Goal: Transaction & Acquisition: Obtain resource

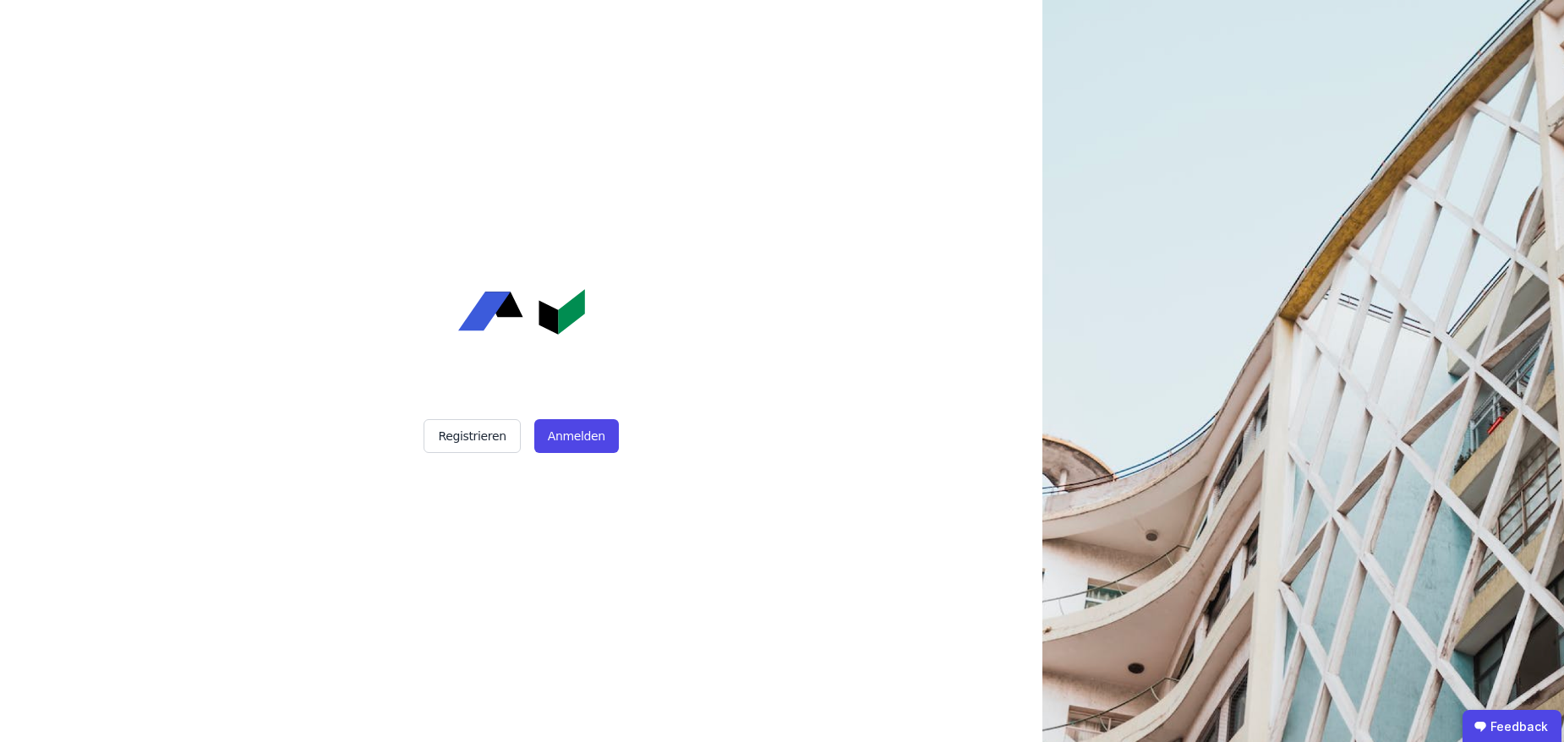
click at [591, 452] on div "Registrieren Anmelden" at bounding box center [521, 371] width 423 height 742
click at [589, 445] on button "Anmelden" at bounding box center [576, 436] width 85 height 34
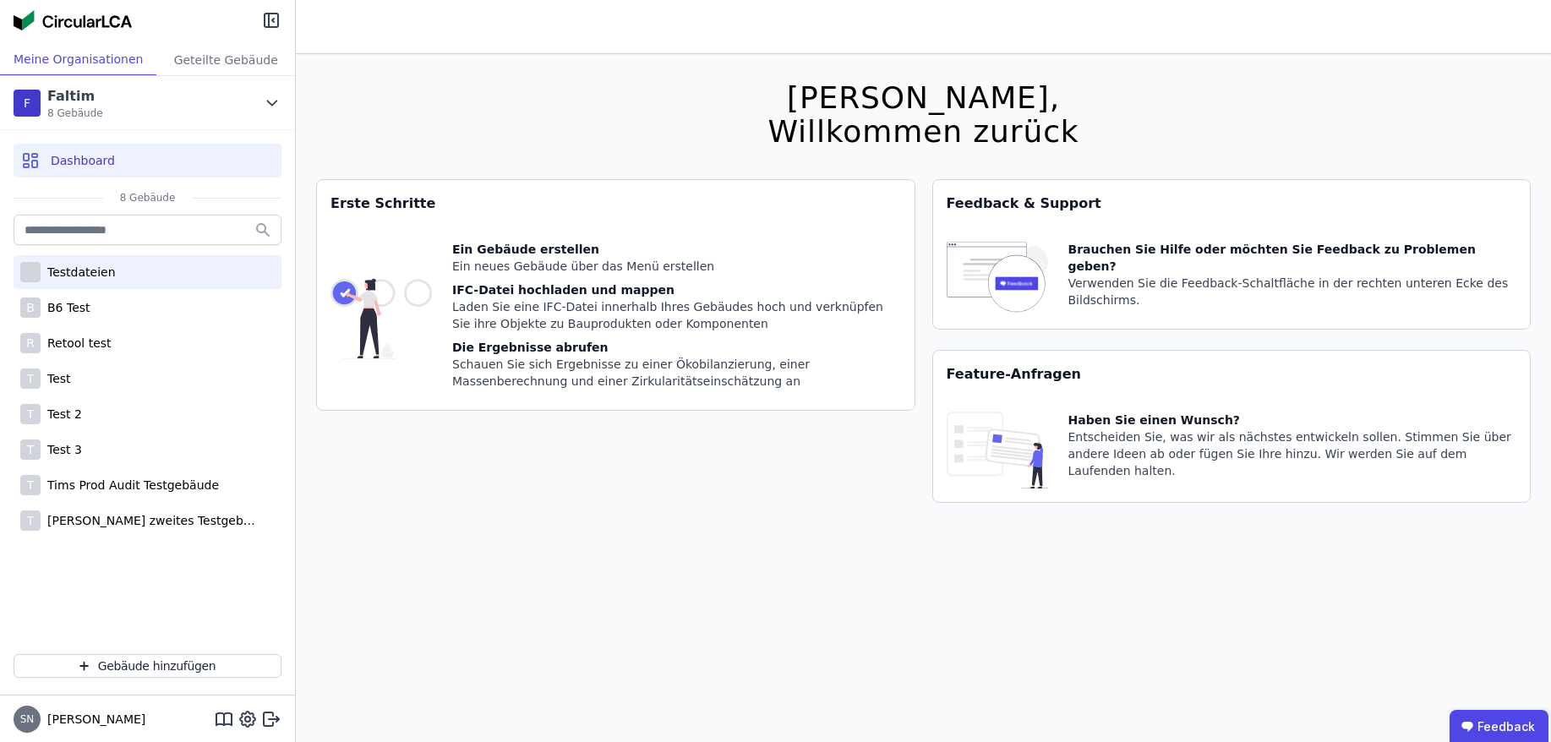
click at [73, 278] on div "Testdateien" at bounding box center [78, 272] width 75 height 17
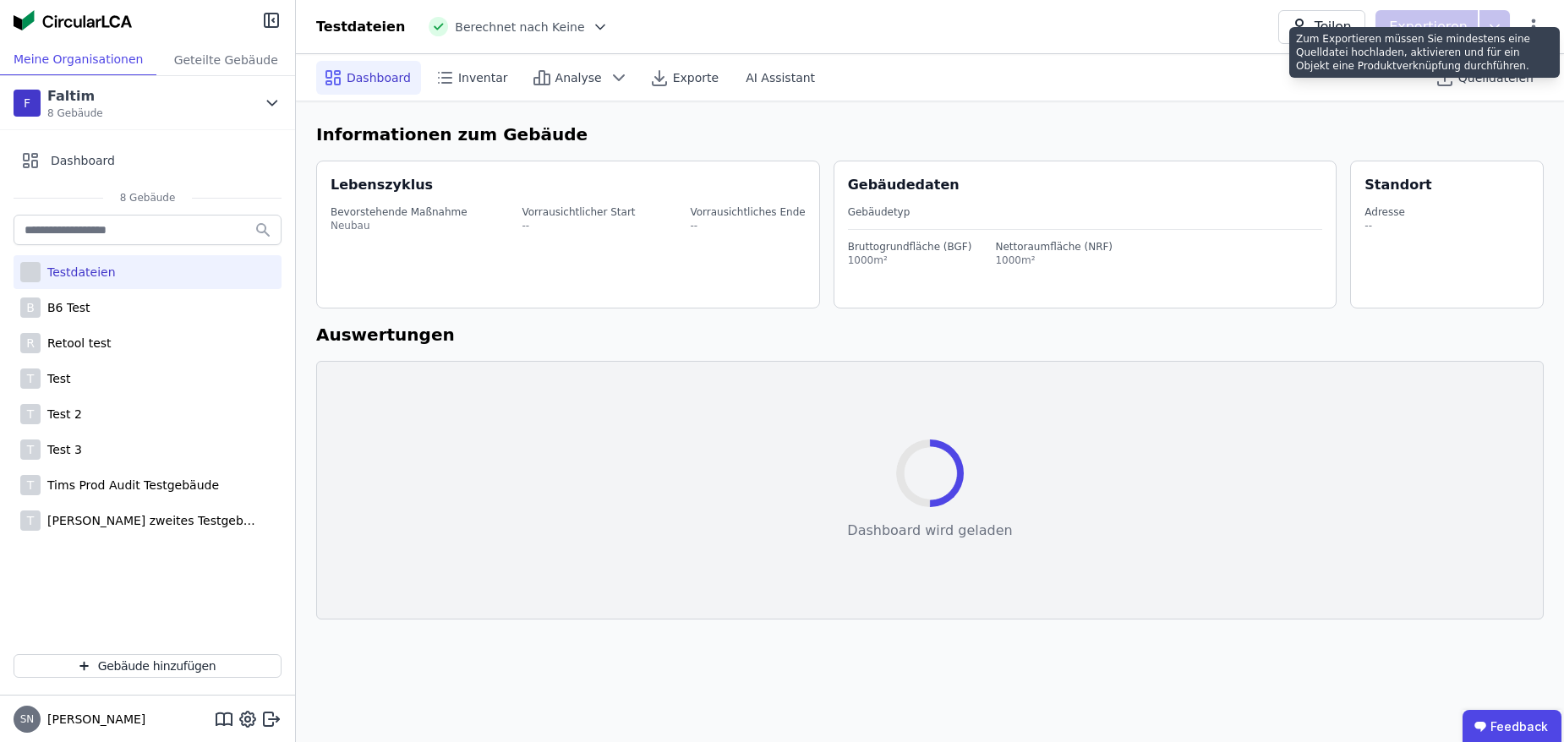
click at [1424, 30] on div "Zum Exportieren müssen Sie mindestens eine Quelldatei hochladen, aktivieren und…" at bounding box center [1424, 52] width 271 height 51
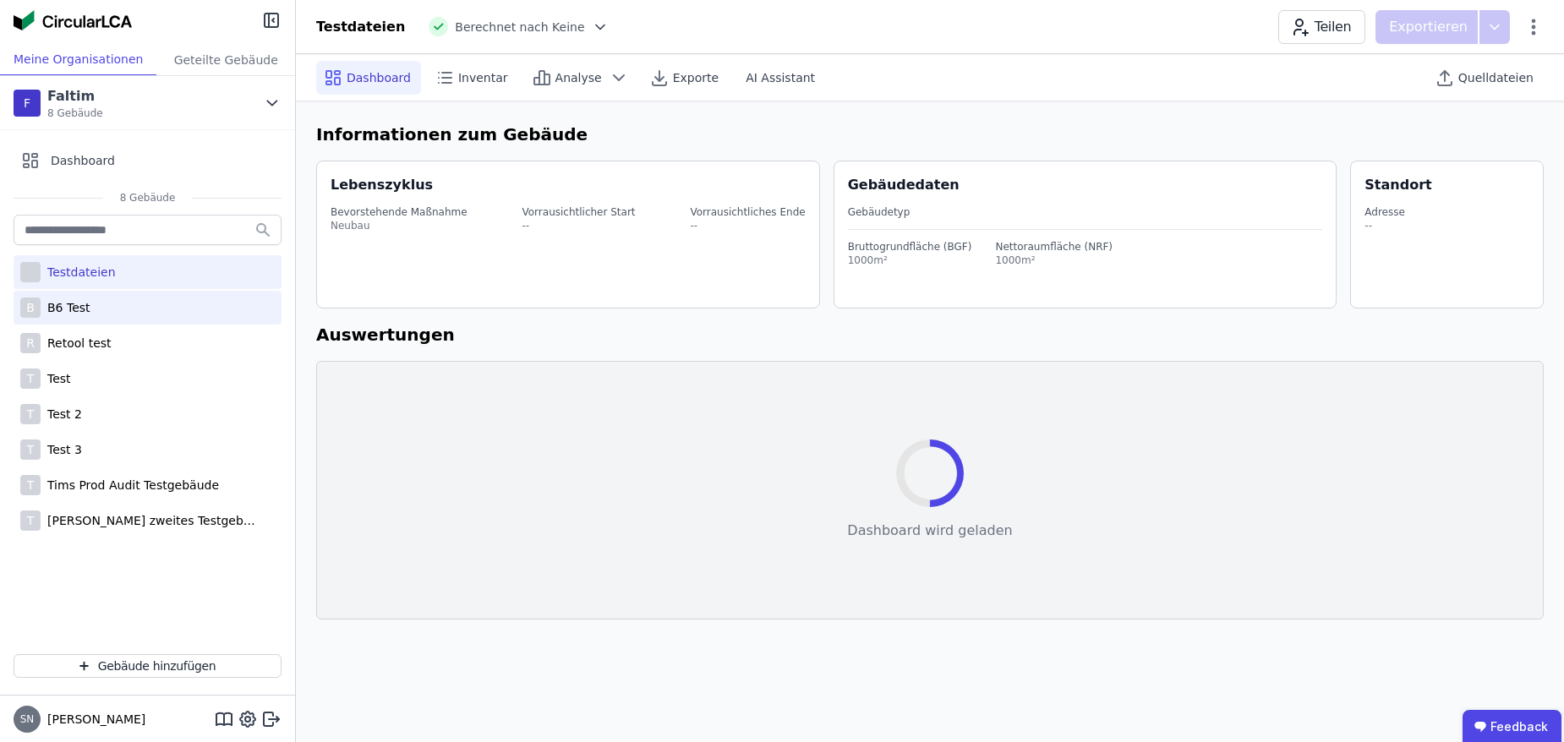
click at [231, 309] on div "B B6 Test" at bounding box center [148, 308] width 268 height 34
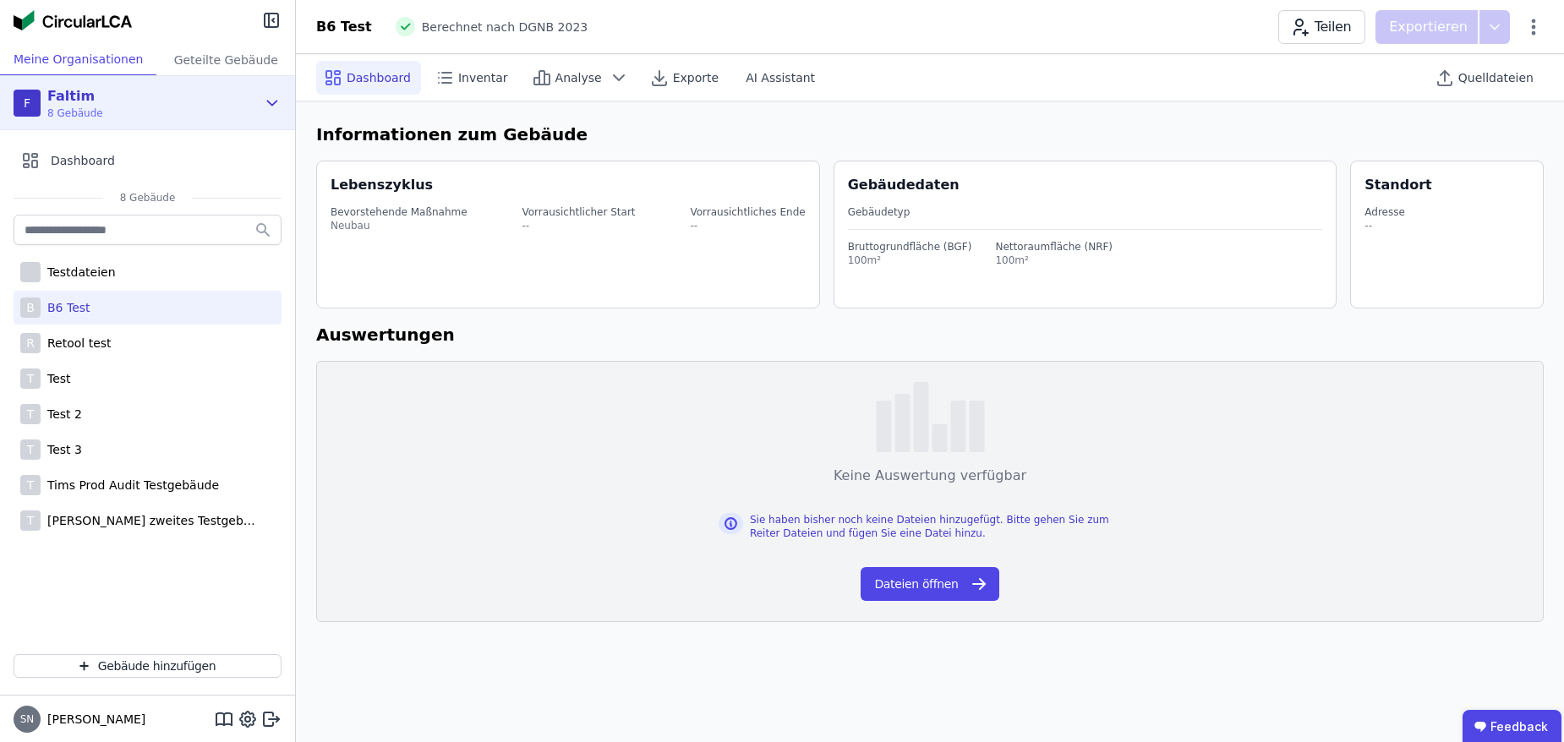
click at [253, 96] on div "F Faltim 8 Gebäude" at bounding box center [135, 103] width 243 height 34
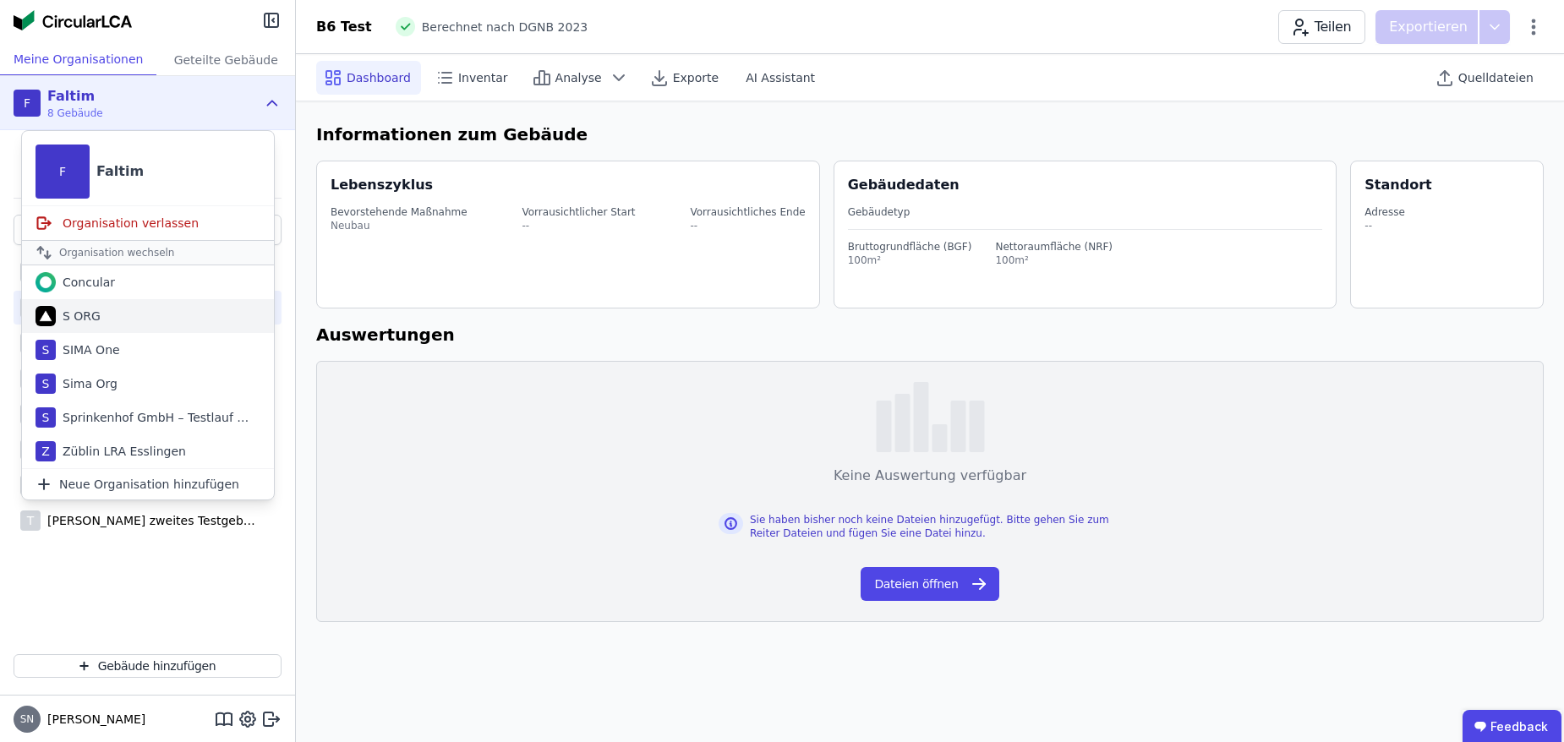
click at [112, 316] on div "S ORG" at bounding box center [148, 316] width 252 height 34
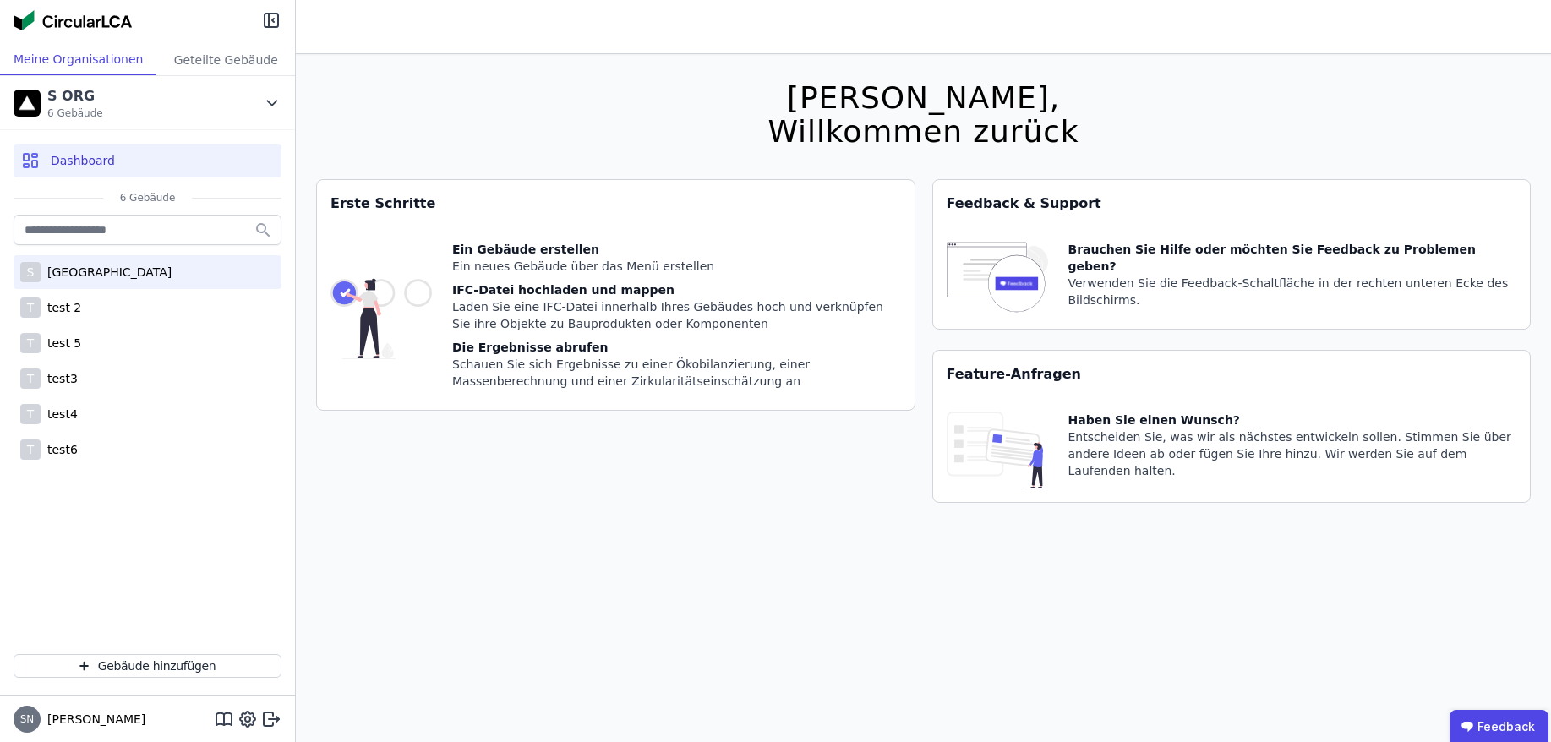
click at [124, 284] on div "S Sima test Building" at bounding box center [148, 272] width 268 height 34
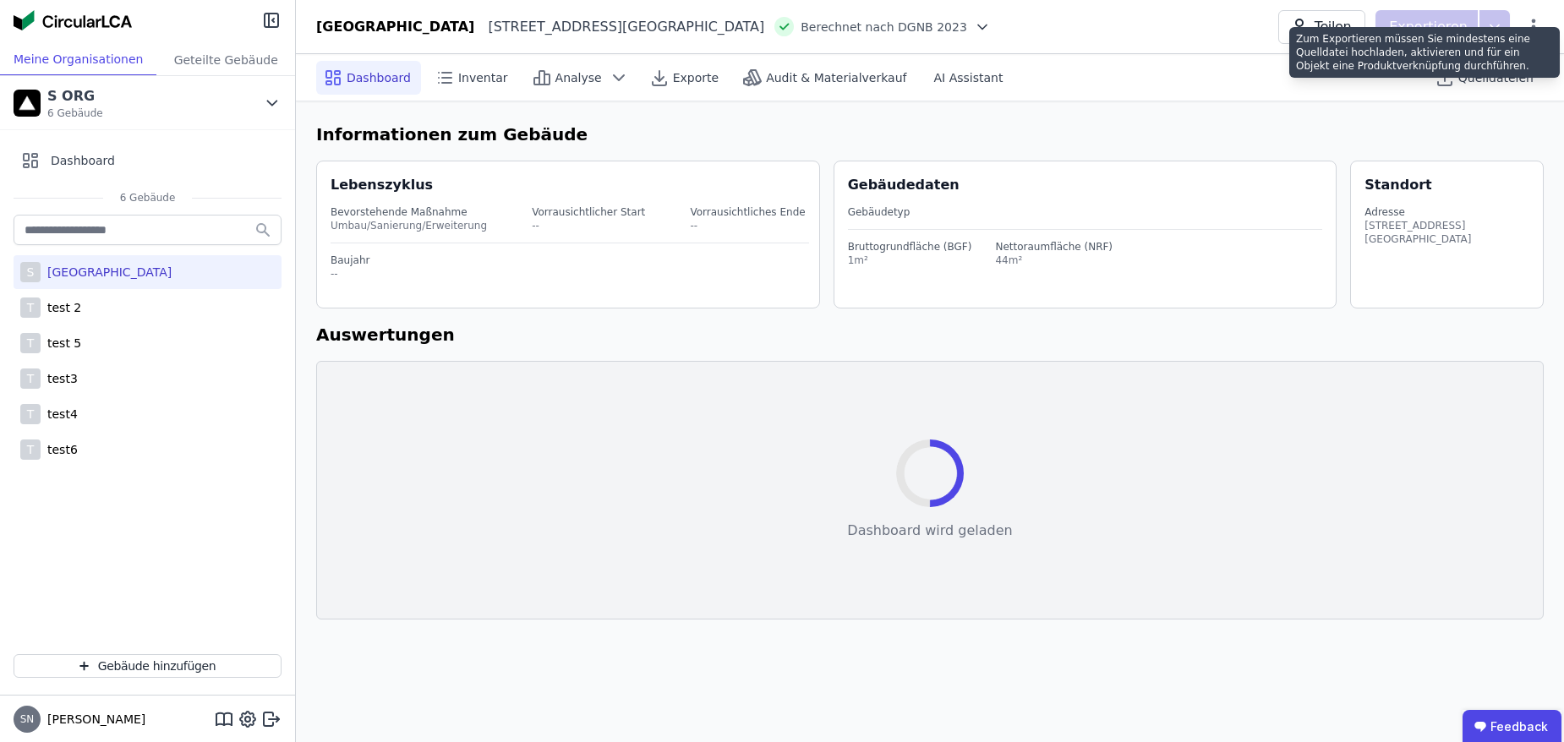
click at [1431, 25] on p "Exportieren" at bounding box center [1430, 27] width 82 height 20
select select "*"
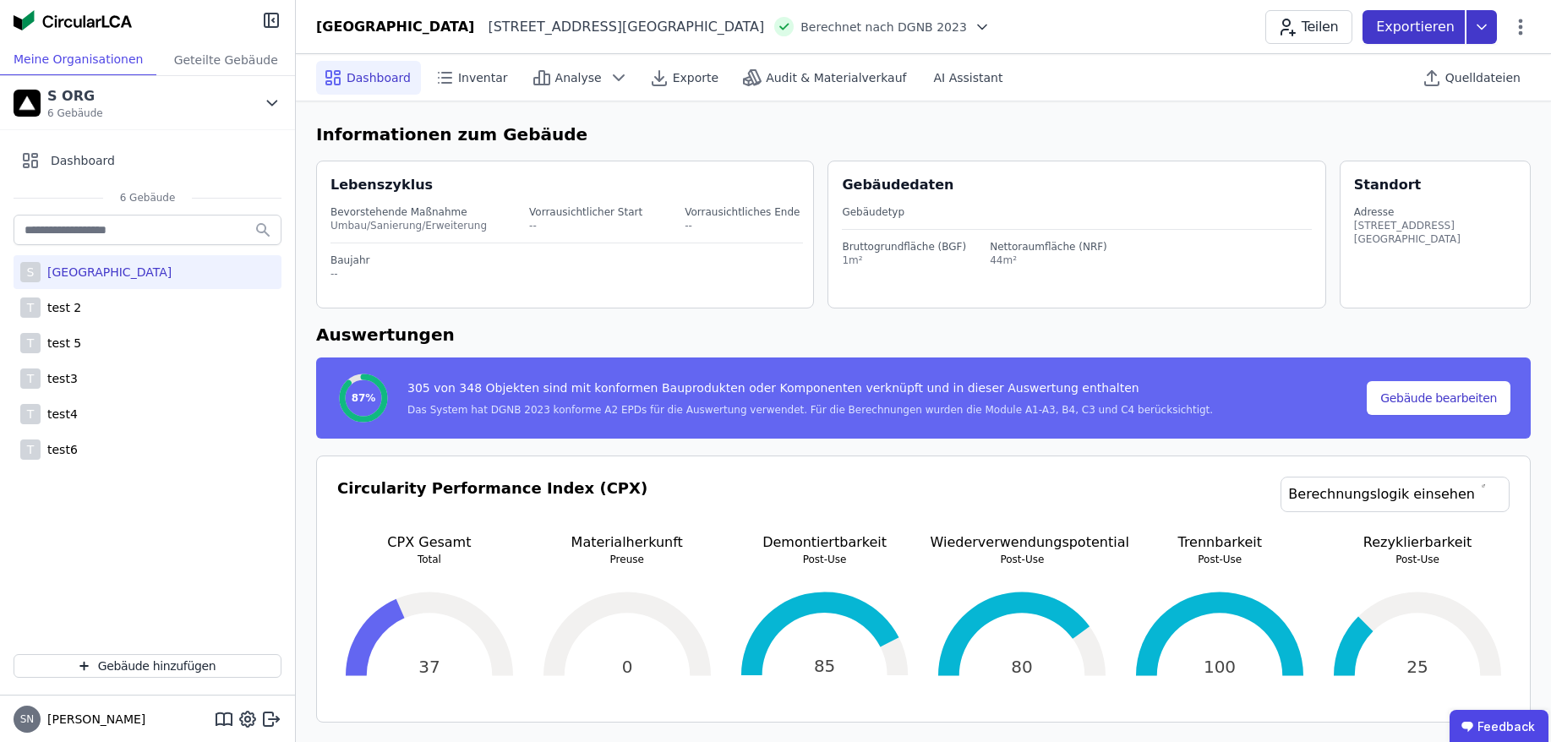
click at [1426, 29] on p "Exportieren" at bounding box center [1417, 27] width 82 height 20
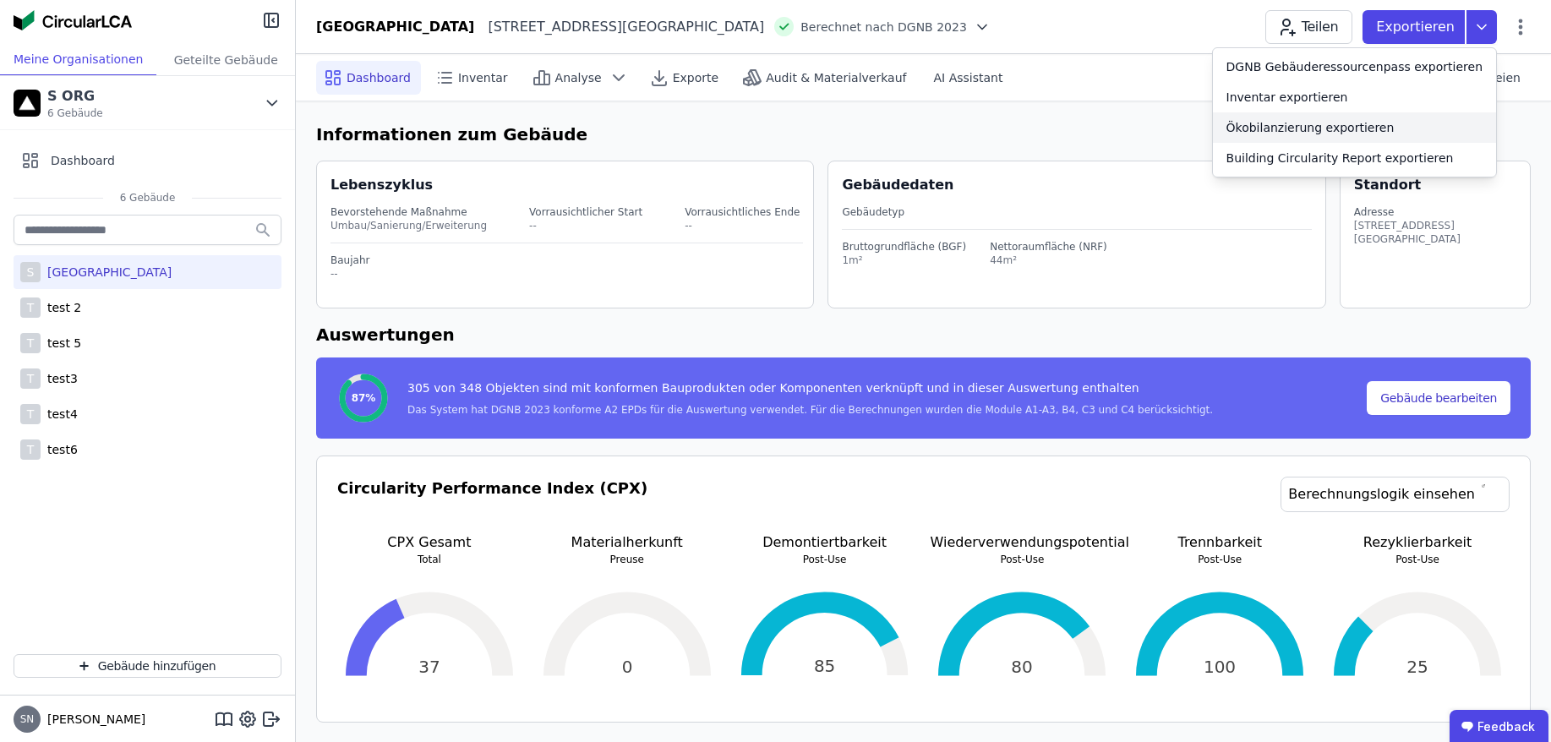
click at [1370, 120] on div "Ökobilanzierung exportieren" at bounding box center [1311, 127] width 168 height 17
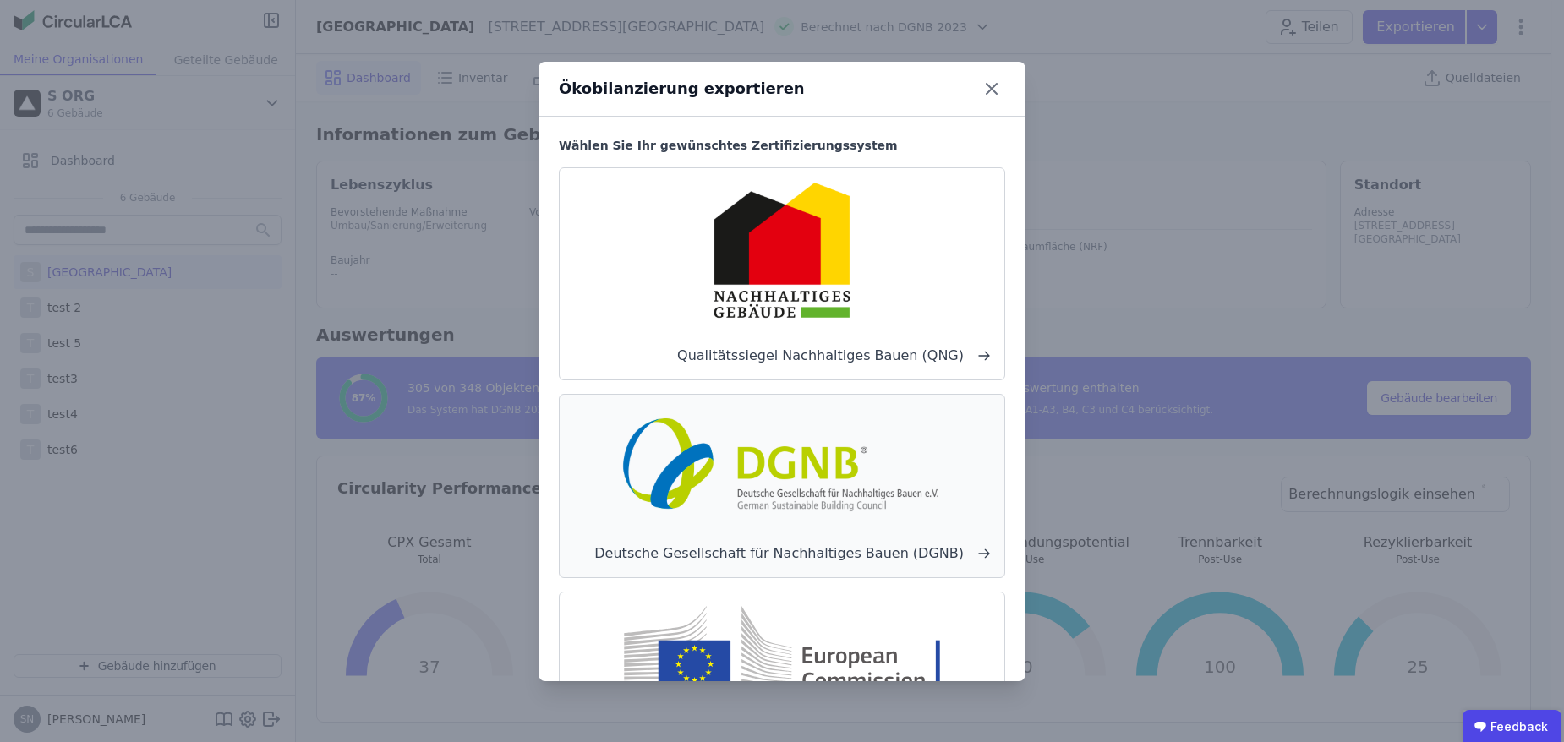
click at [801, 526] on div "Deutsche Gesellschaft für Nachhaltiges Bauen (DGNB)" at bounding box center [782, 486] width 446 height 184
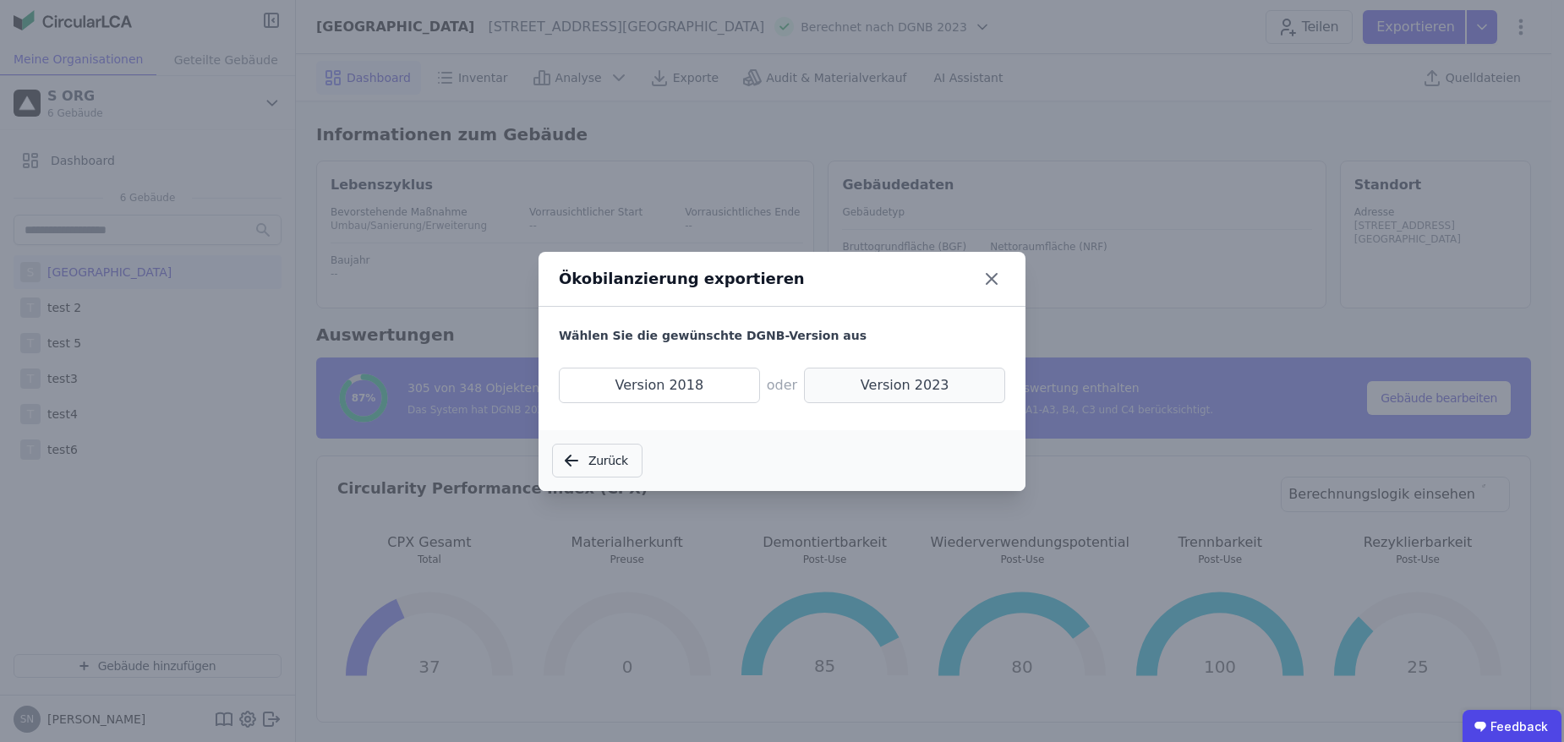
click at [896, 377] on span "Version 2023" at bounding box center [904, 386] width 201 height 36
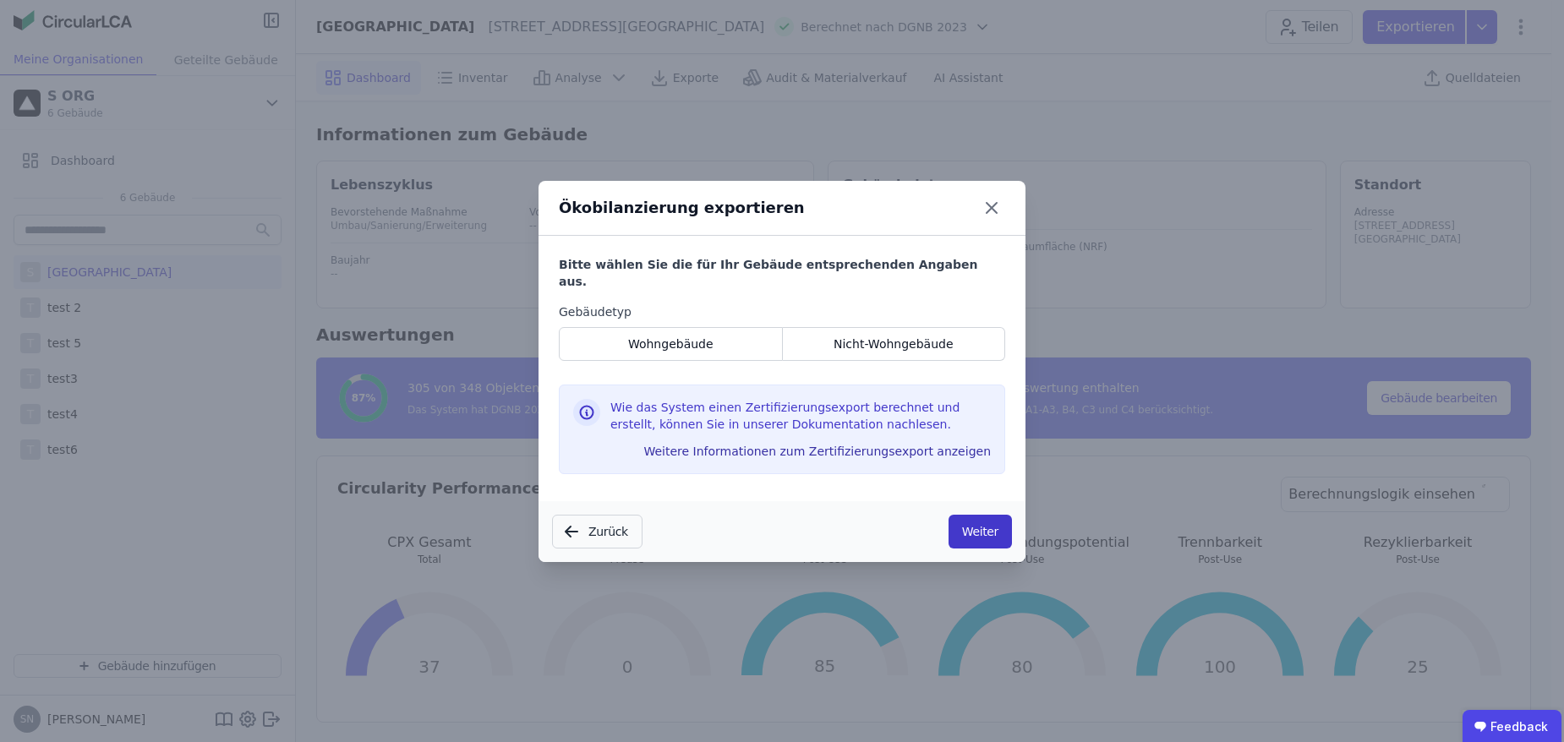
click at [978, 515] on button "Weiter" at bounding box center [980, 532] width 63 height 34
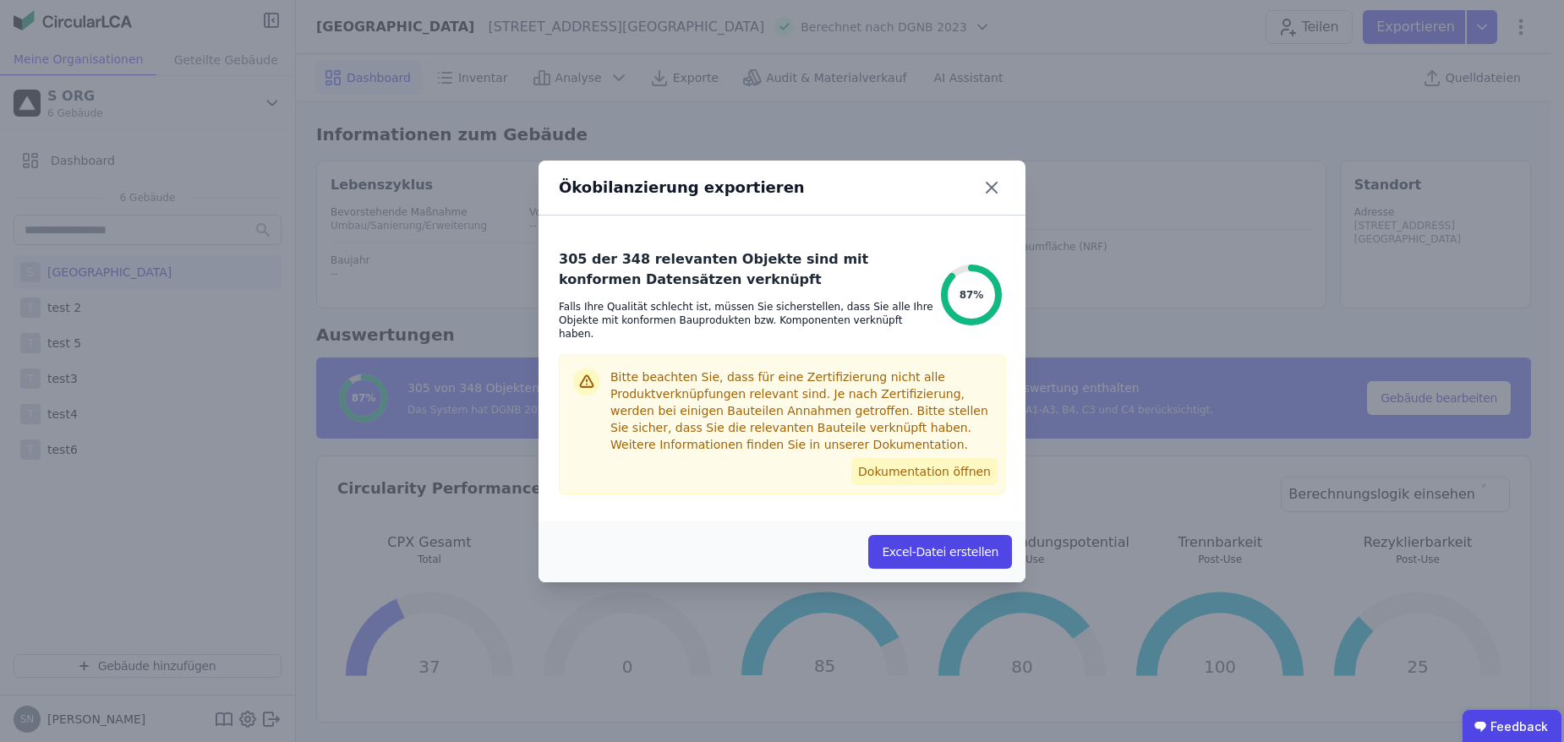
click at [930, 459] on button "Dokumentation öffnen" at bounding box center [924, 471] width 146 height 27
